Goal: Information Seeking & Learning: Find specific fact

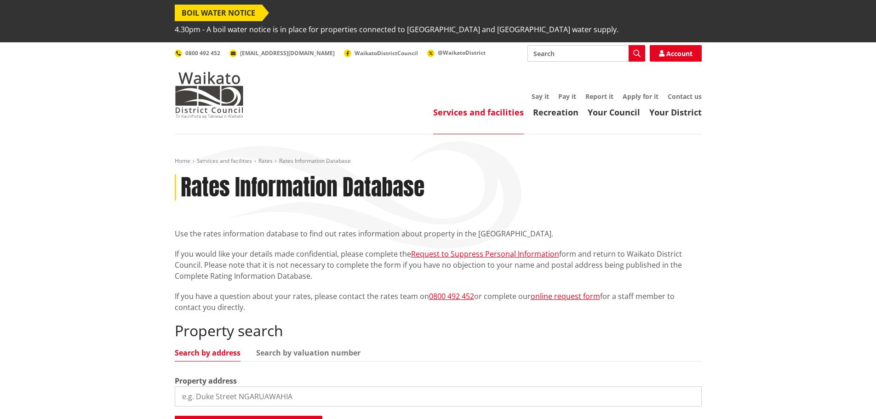
click at [203, 386] on input "search" at bounding box center [438, 396] width 527 height 20
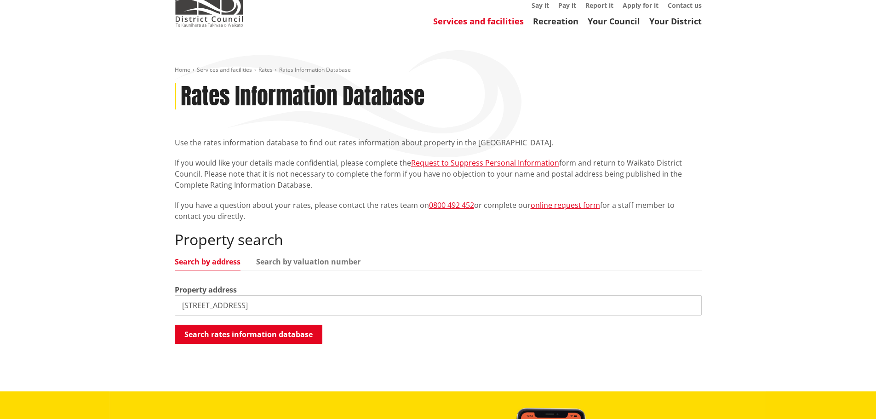
scroll to position [92, 0]
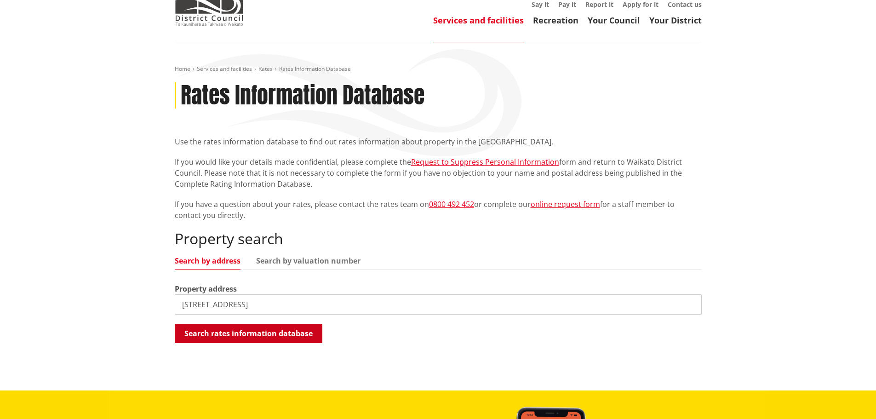
click at [259, 324] on button "Search rates information database" at bounding box center [249, 333] width 148 height 19
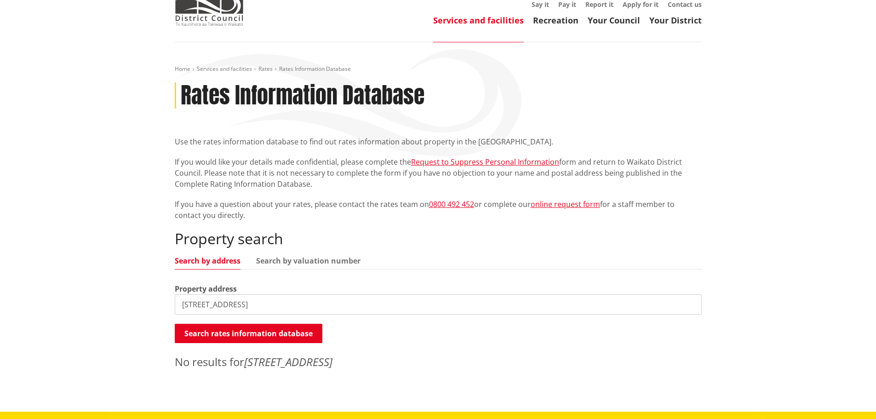
click at [199, 294] on input "[STREET_ADDRESS]" at bounding box center [438, 304] width 527 height 20
click at [253, 324] on button "Search rates information database" at bounding box center [249, 333] width 148 height 19
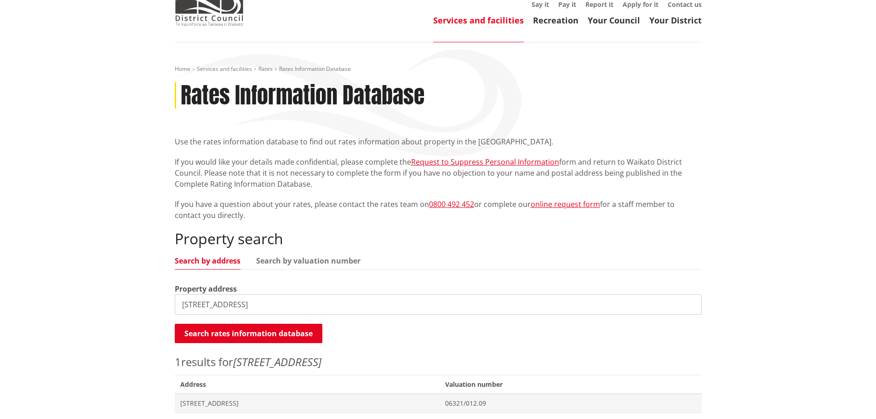
drag, startPoint x: 199, startPoint y: 290, endPoint x: 143, endPoint y: 289, distance: 55.7
click at [143, 289] on div "Home Services and facilities Rates Rates Information Database Rates Information…" at bounding box center [438, 250] width 876 height 417
type input "[STREET_ADDRESS]"
click at [205, 399] on span "[STREET_ADDRESS]" at bounding box center [307, 403] width 254 height 9
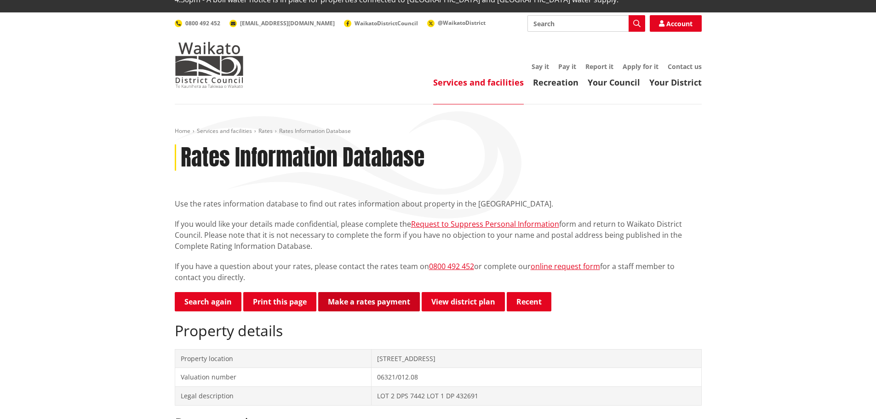
scroll to position [46, 0]
